Goal: Find specific page/section: Find specific page/section

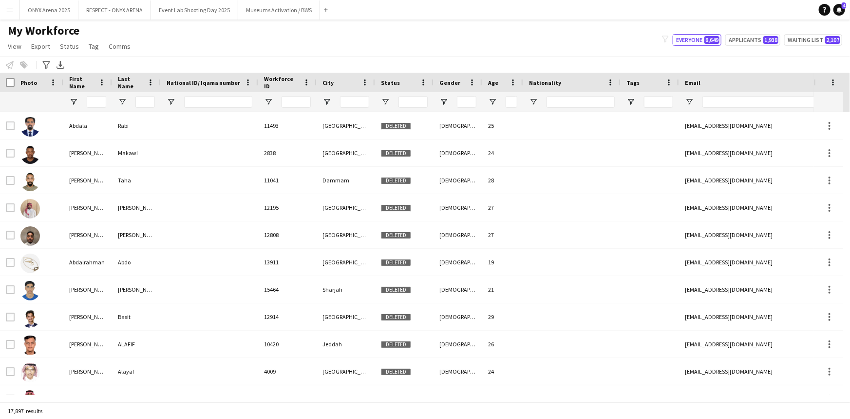
click at [15, 13] on button "Menu" at bounding box center [9, 9] width 19 height 19
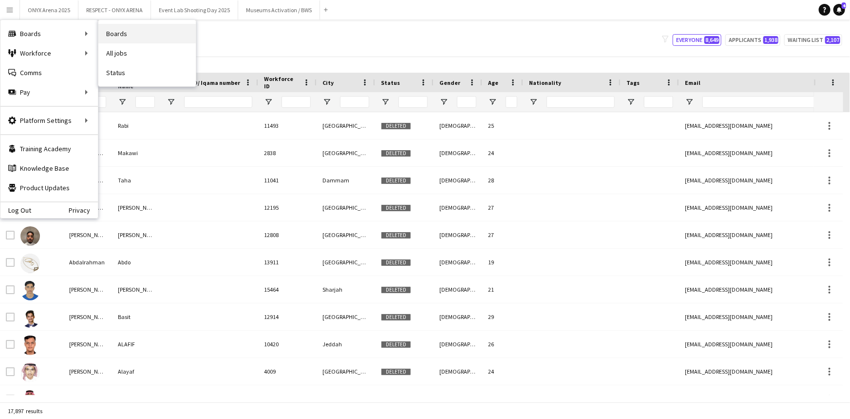
click at [114, 33] on link "Boards" at bounding box center [146, 33] width 97 height 19
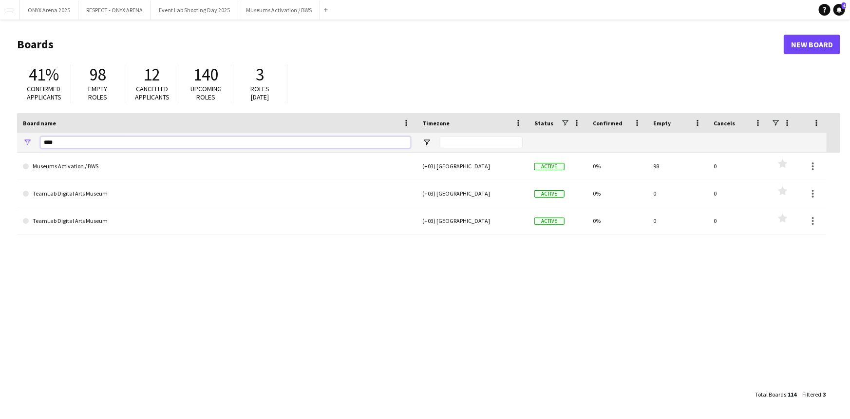
click at [399, 145] on input "****" at bounding box center [225, 142] width 370 height 12
type input "*"
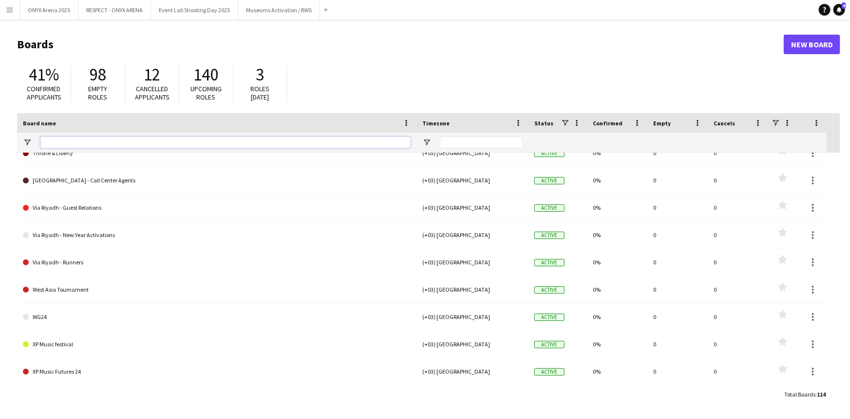
click at [406, 140] on input "Board name Filter Input" at bounding box center [225, 142] width 370 height 12
click at [9, 16] on button "Menu" at bounding box center [9, 9] width 19 height 19
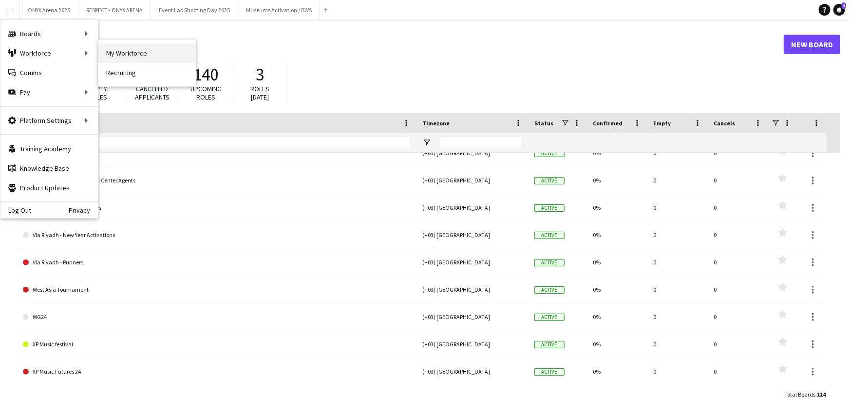
click at [110, 53] on link "My Workforce" at bounding box center [146, 52] width 97 height 19
